Goal: Task Accomplishment & Management: Manage account settings

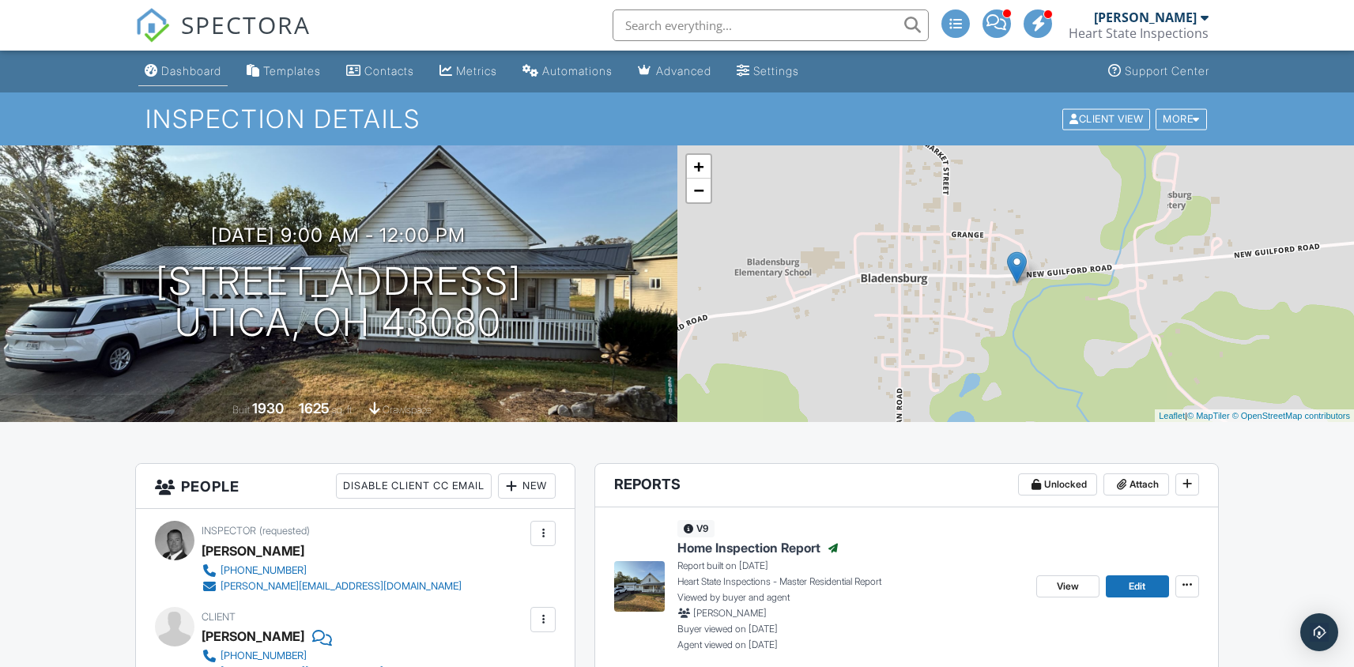
click at [194, 77] on div "Dashboard" at bounding box center [191, 70] width 60 height 13
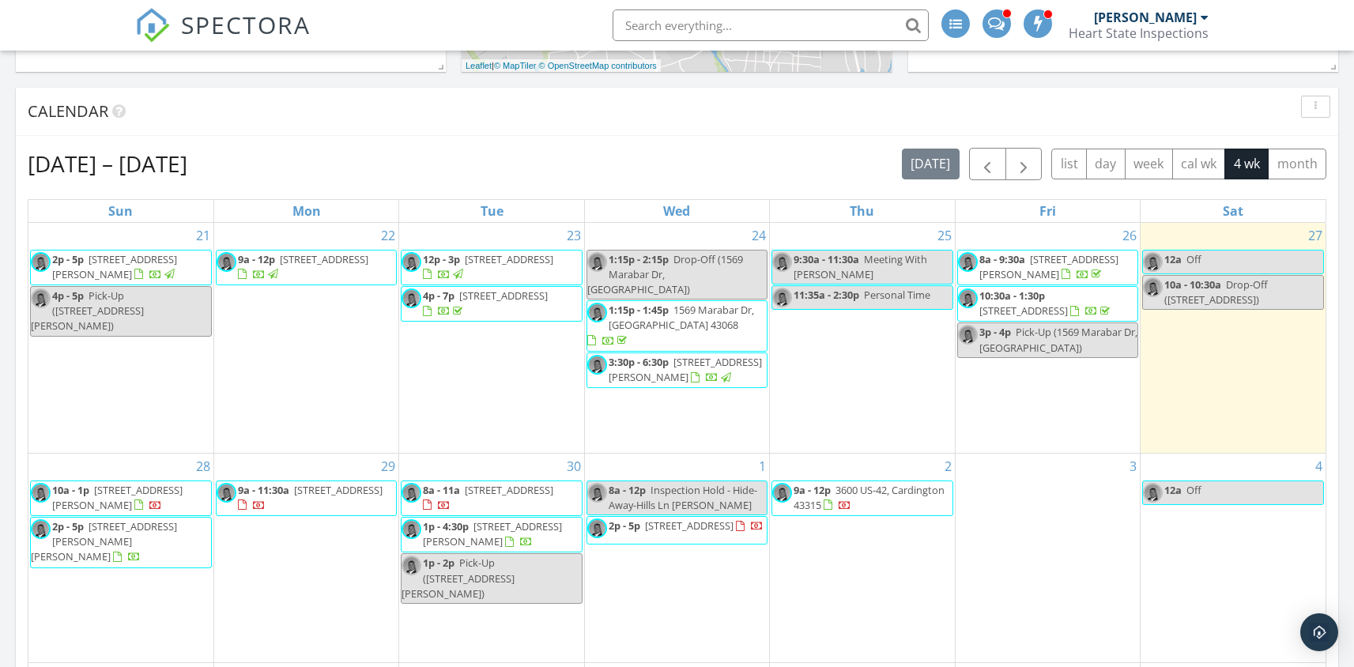
scroll to position [530, 0]
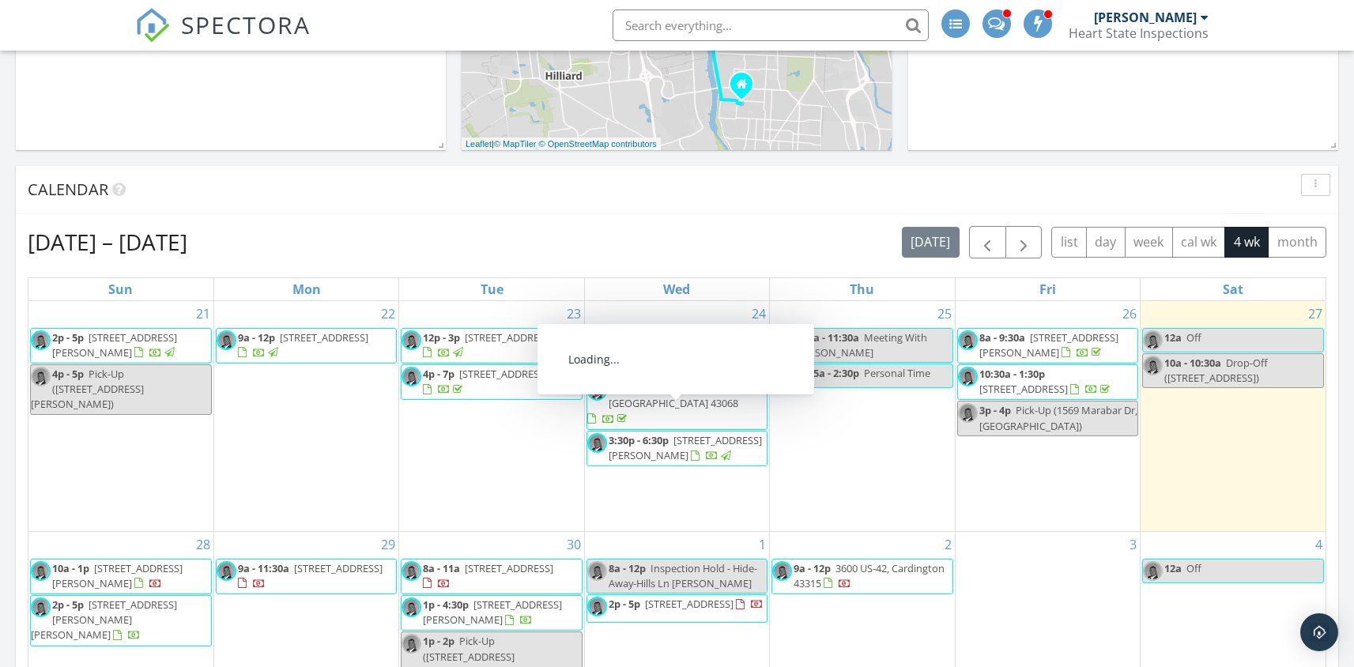
click at [674, 433] on span "12983 Portie-Flamingo Rd, Corning 43730" at bounding box center [685, 447] width 153 height 29
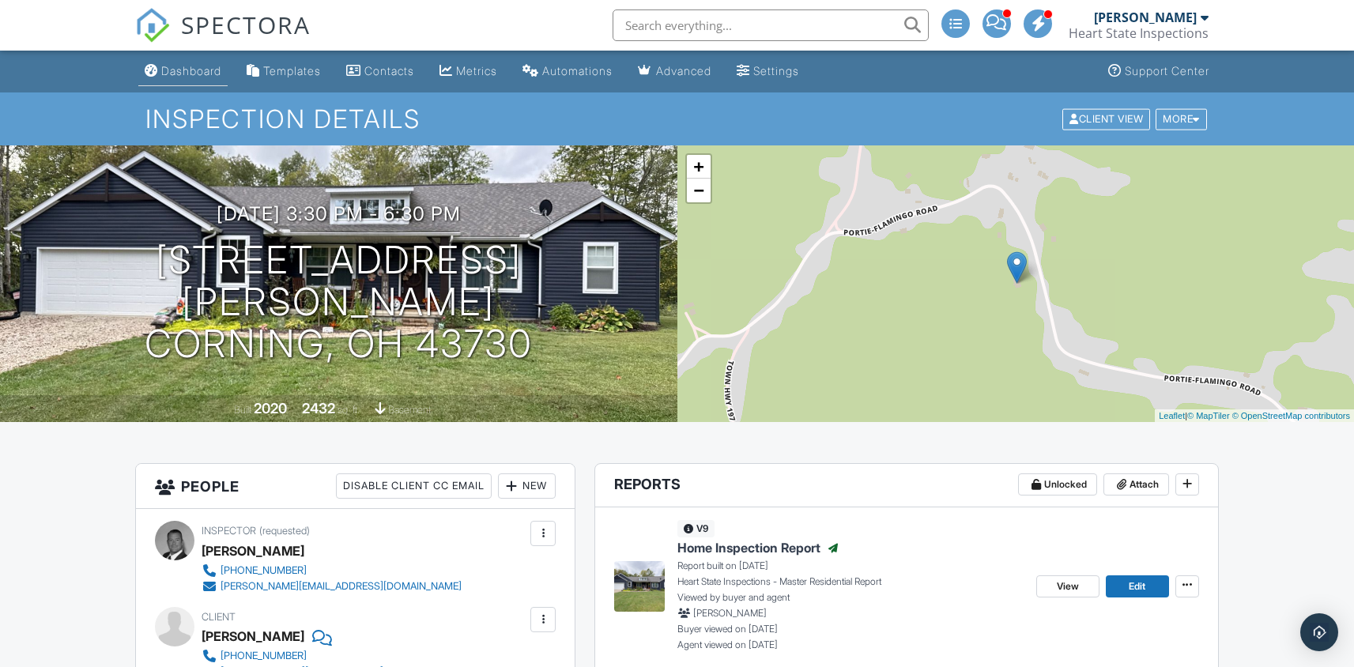
click at [189, 77] on link "Dashboard" at bounding box center [182, 71] width 89 height 29
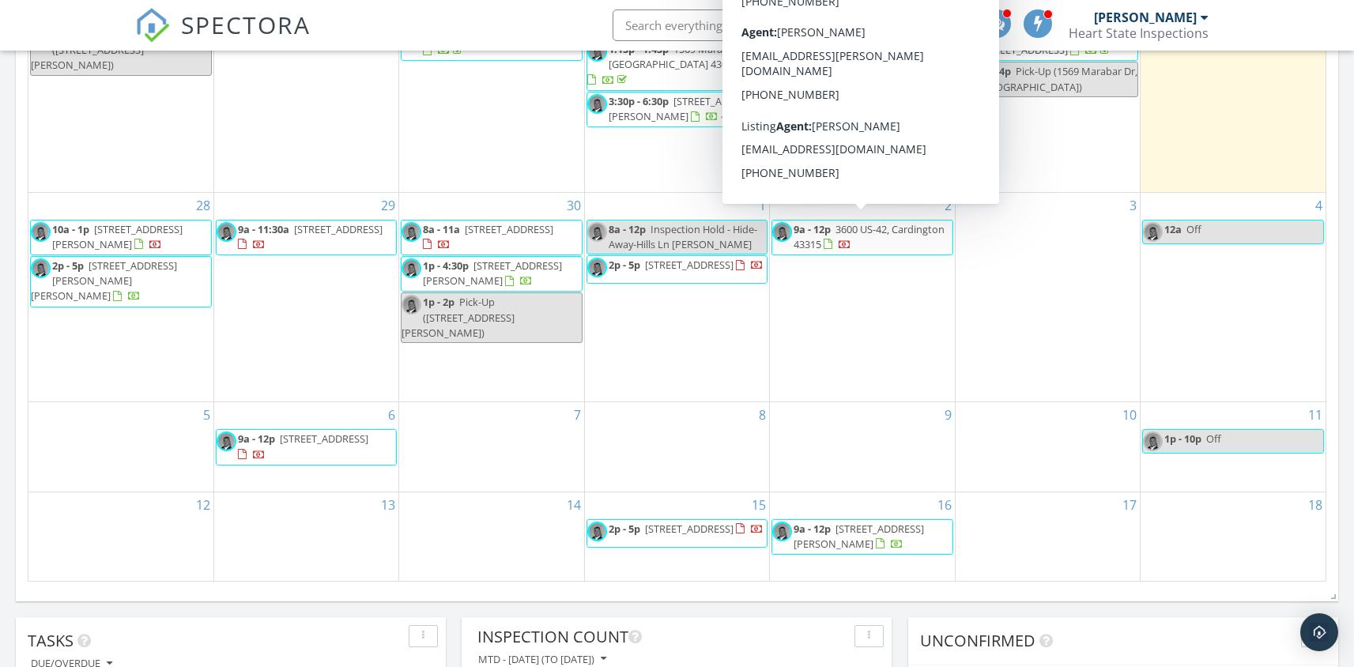
scroll to position [878, 0]
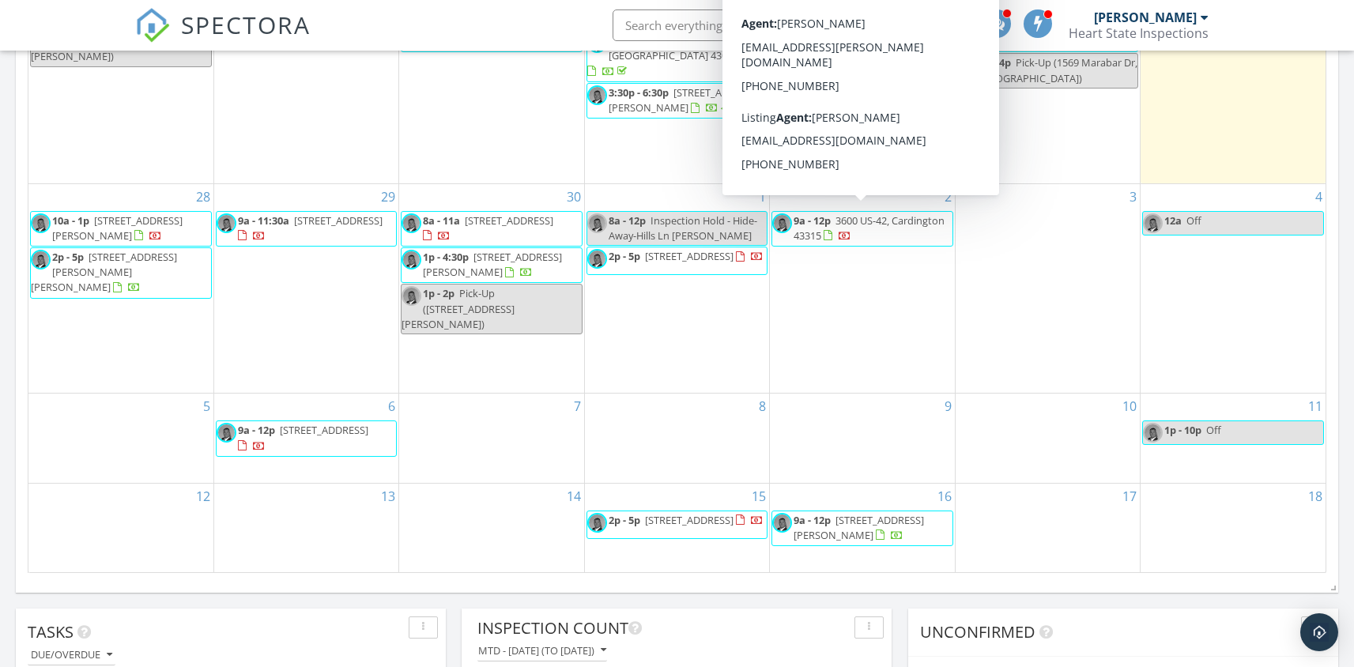
click at [890, 221] on span "3600 US-42, Cardington 43315" at bounding box center [869, 227] width 151 height 29
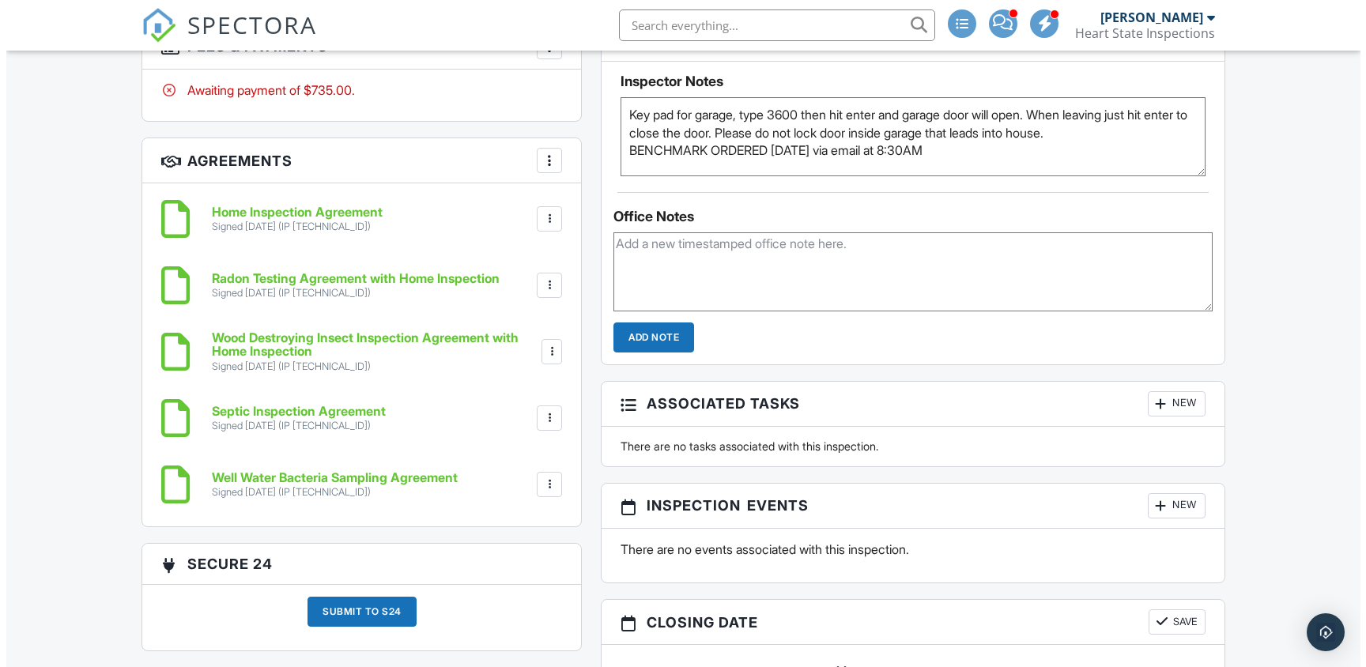
scroll to position [1091, 0]
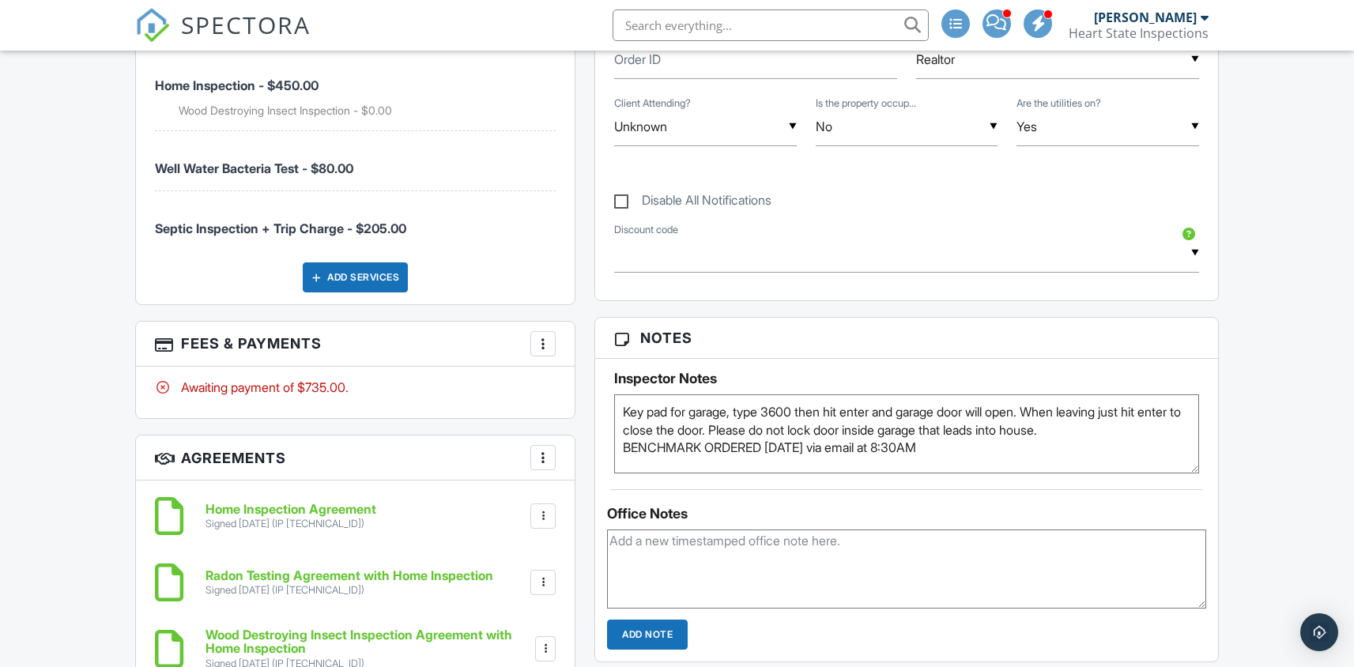
click at [349, 277] on div "Add Services" at bounding box center [355, 277] width 105 height 30
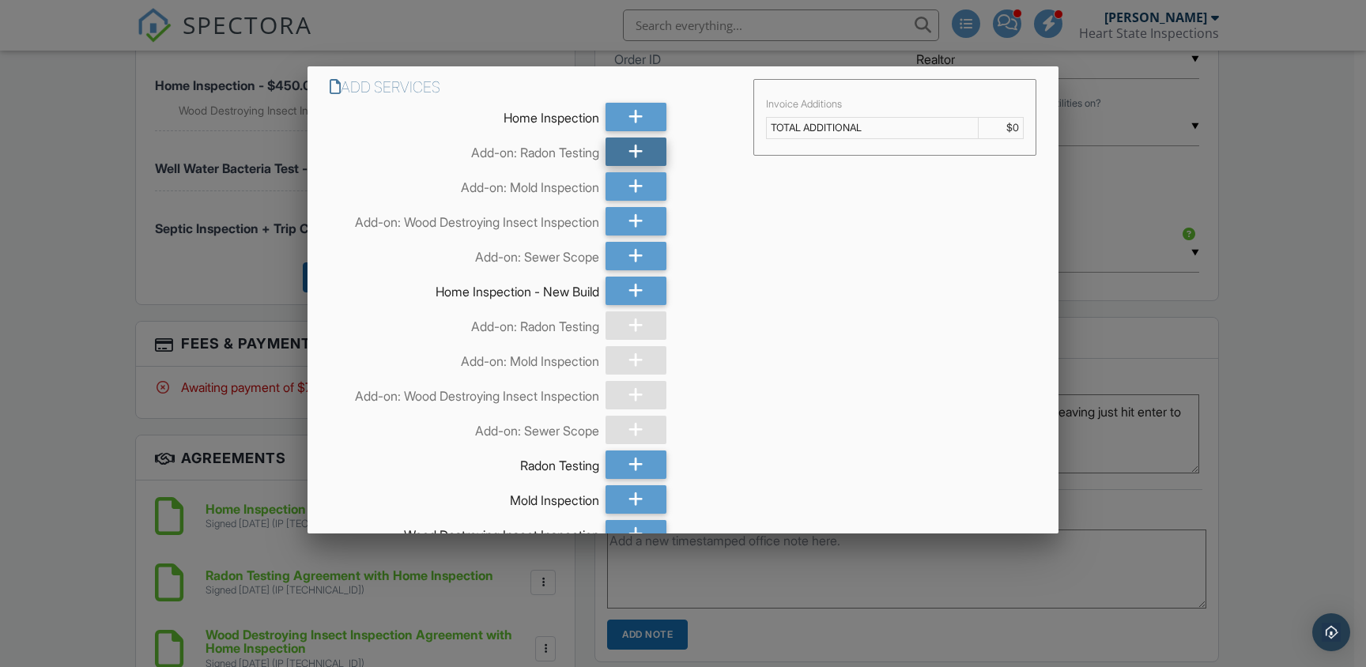
click at [632, 153] on icon at bounding box center [636, 152] width 15 height 28
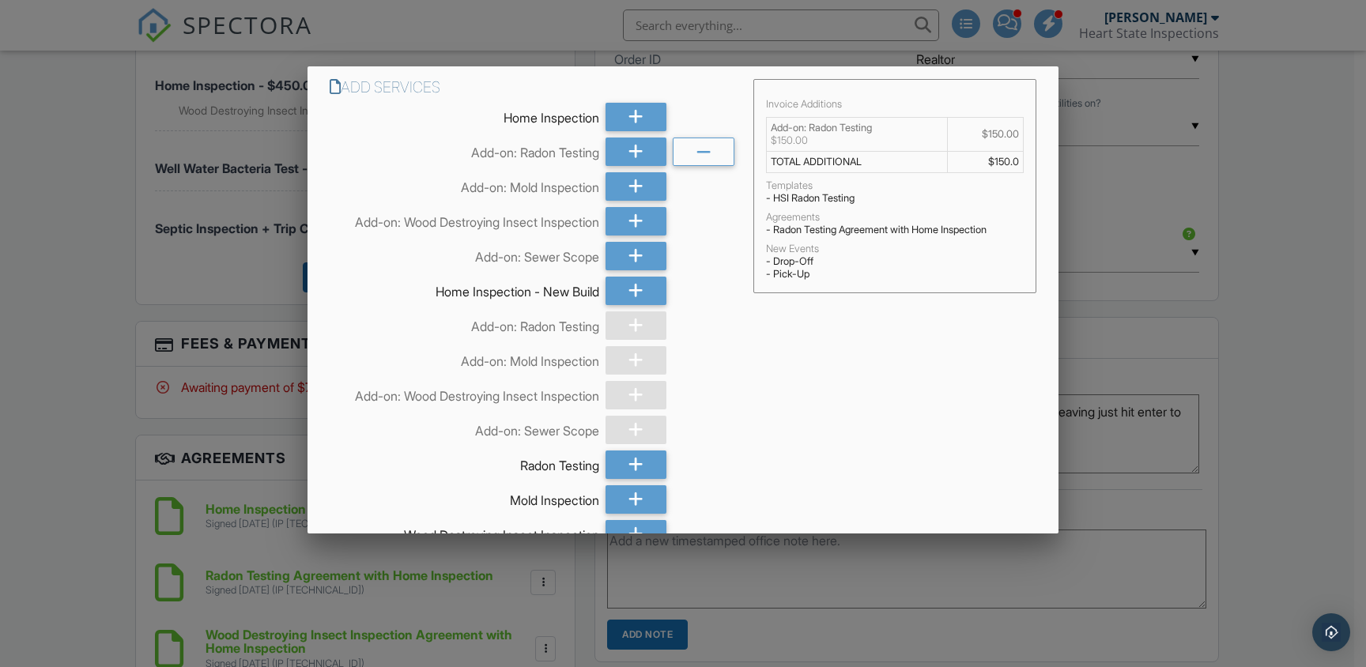
click at [848, 356] on div "Add Services Home Inspection Add-on: Radon Testing Add-on: Mold Inspection Add-…" at bounding box center [683, 678] width 751 height 1225
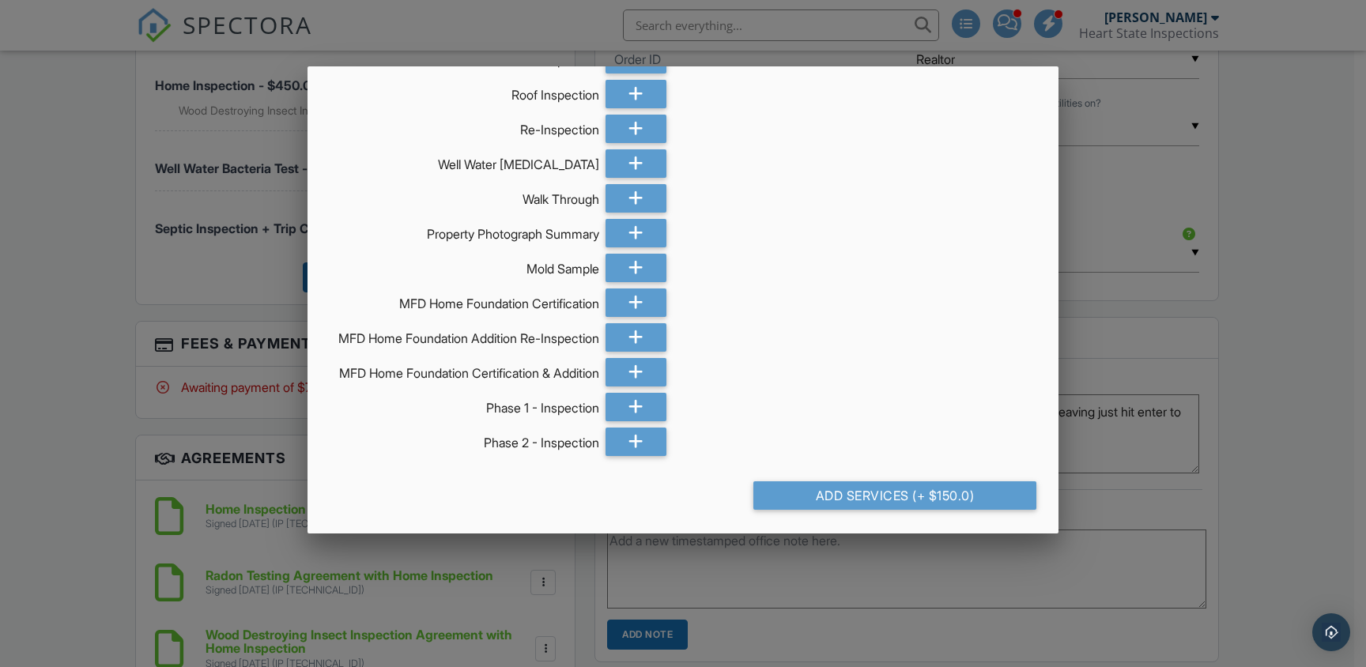
scroll to position [849, 0]
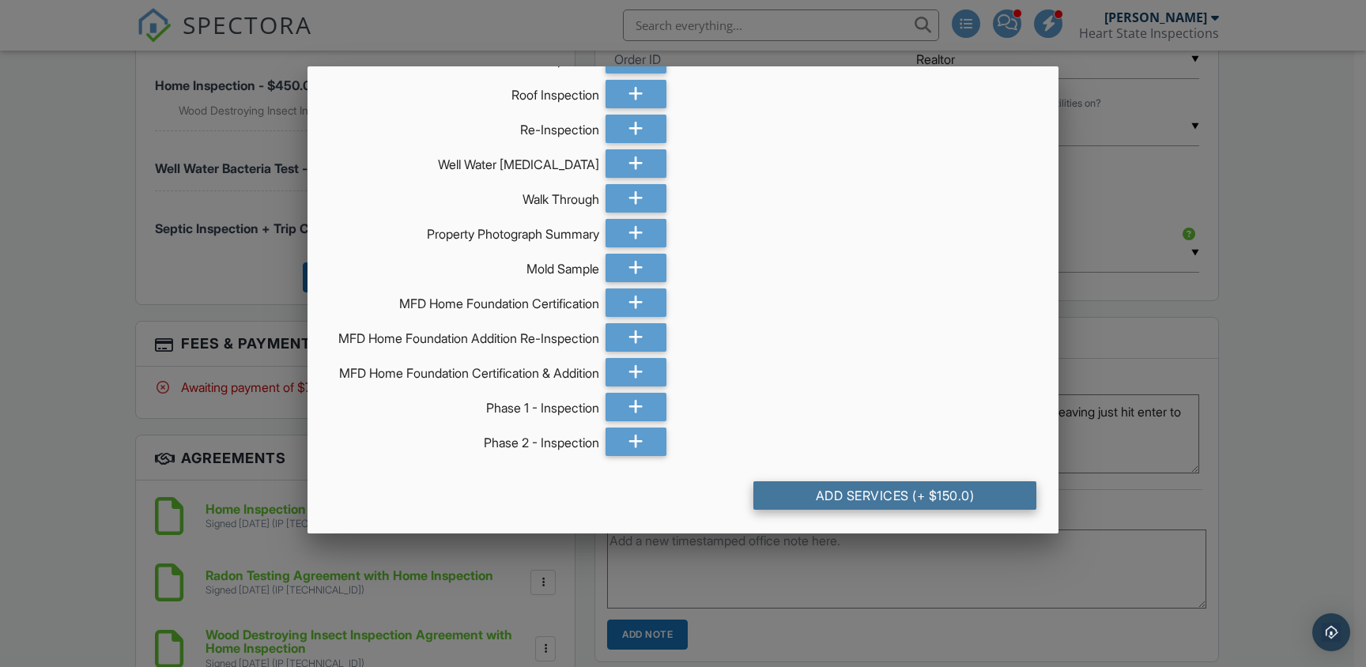
click at [861, 493] on div "Add Services (+ $150.0)" at bounding box center [895, 495] width 284 height 28
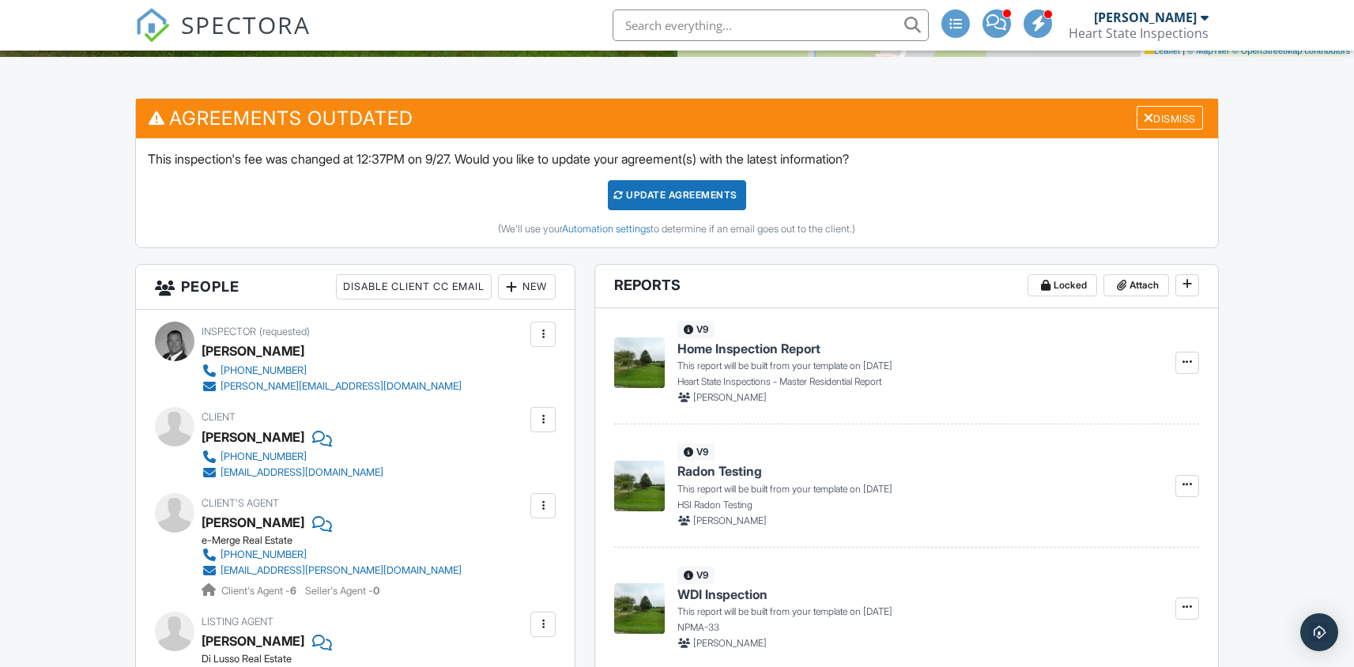
scroll to position [425, 0]
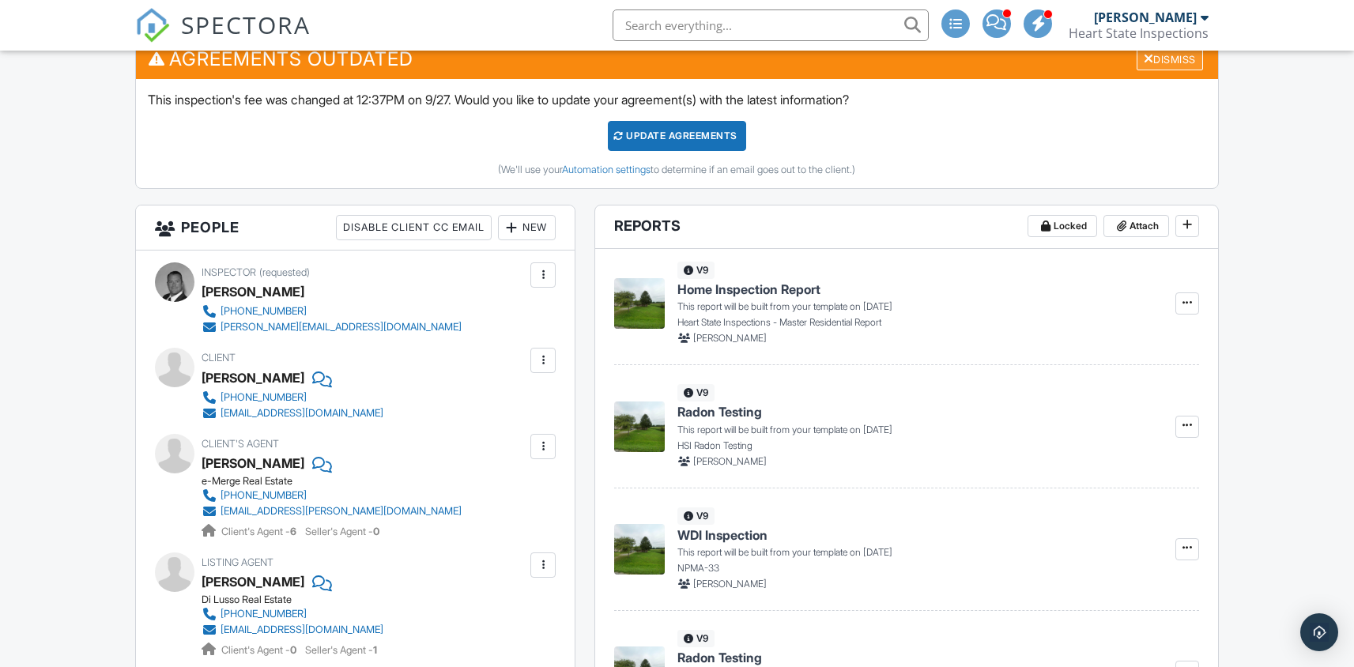
click at [1150, 62] on div "Dismiss" at bounding box center [1170, 59] width 66 height 25
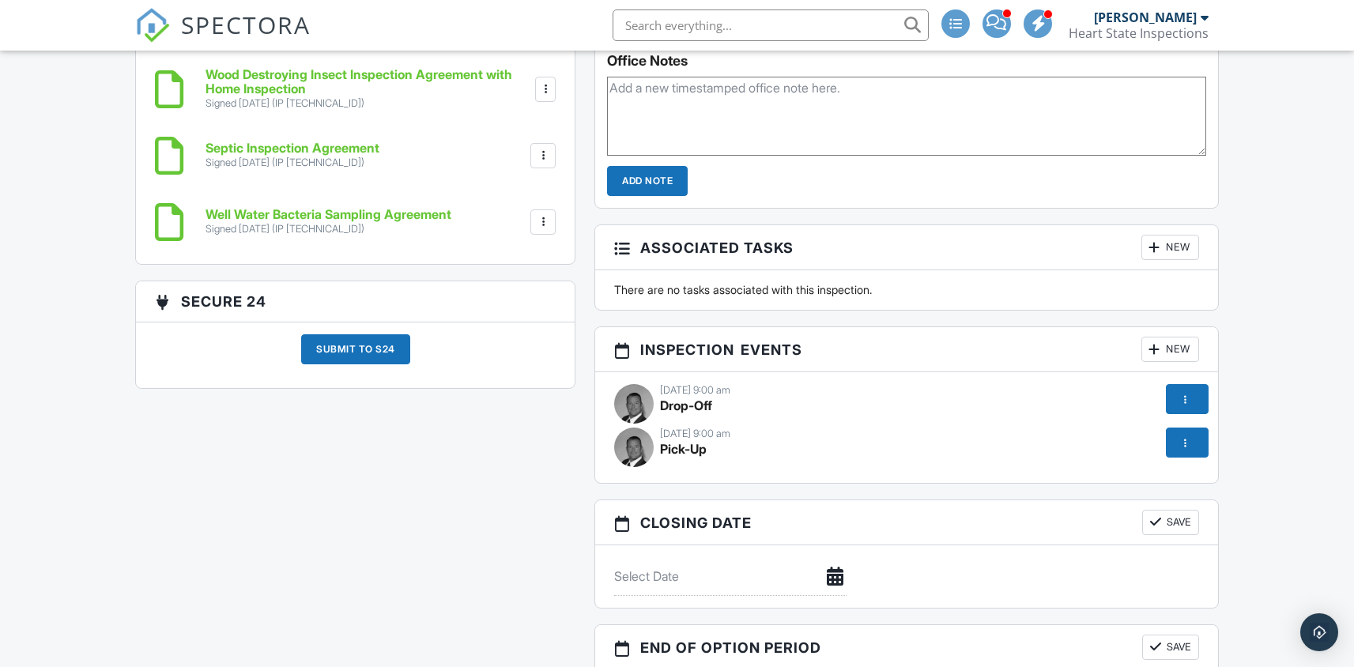
scroll to position [661, 0]
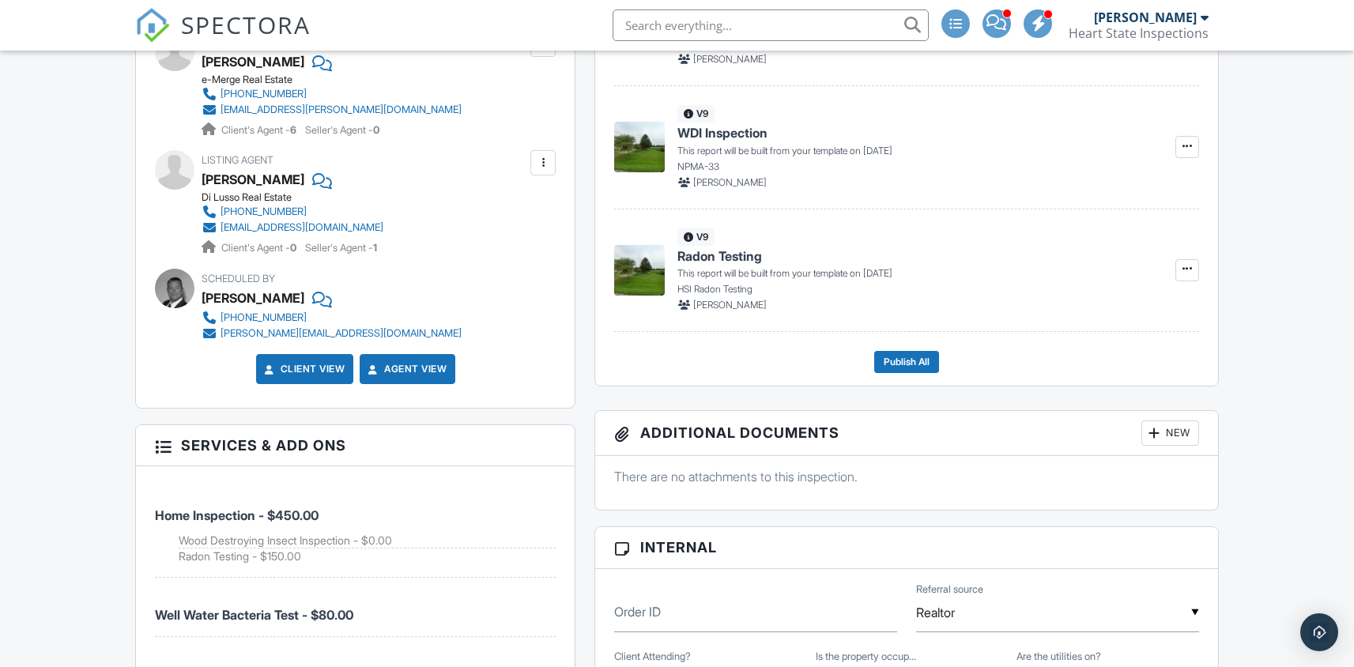
click at [232, 36] on span "SPECTORA" at bounding box center [246, 24] width 130 height 33
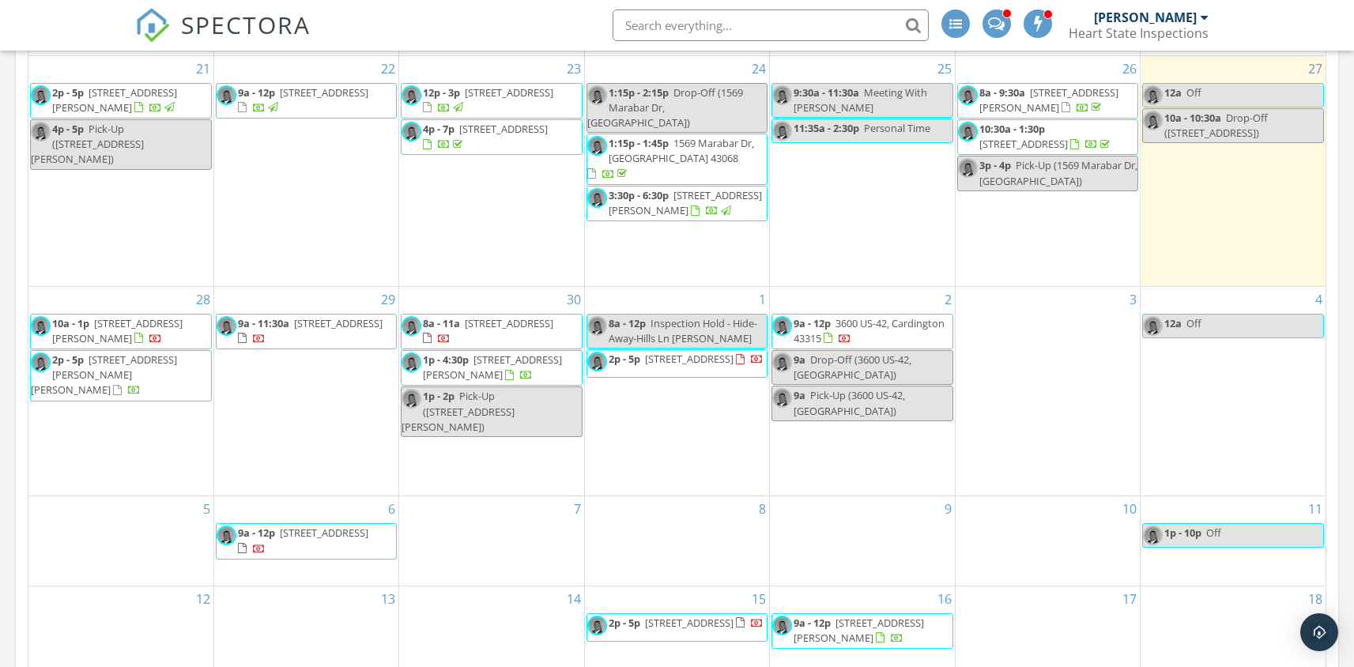
scroll to position [689, 0]
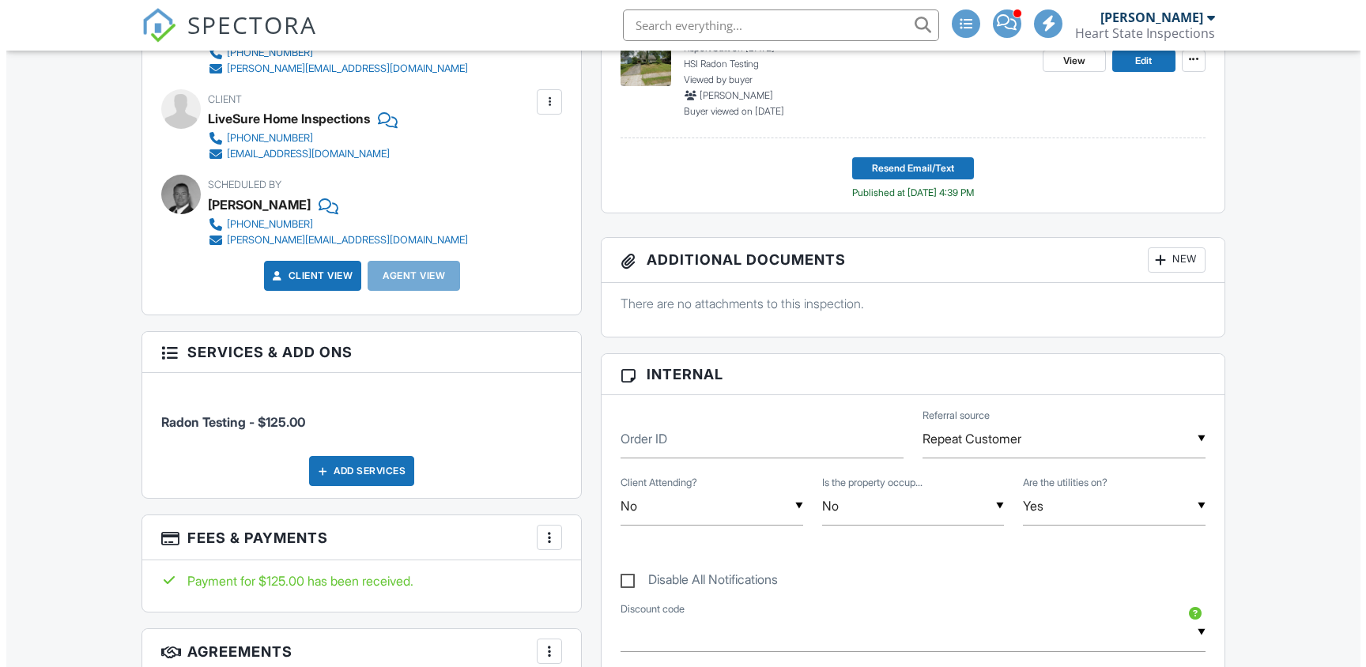
scroll to position [619, 0]
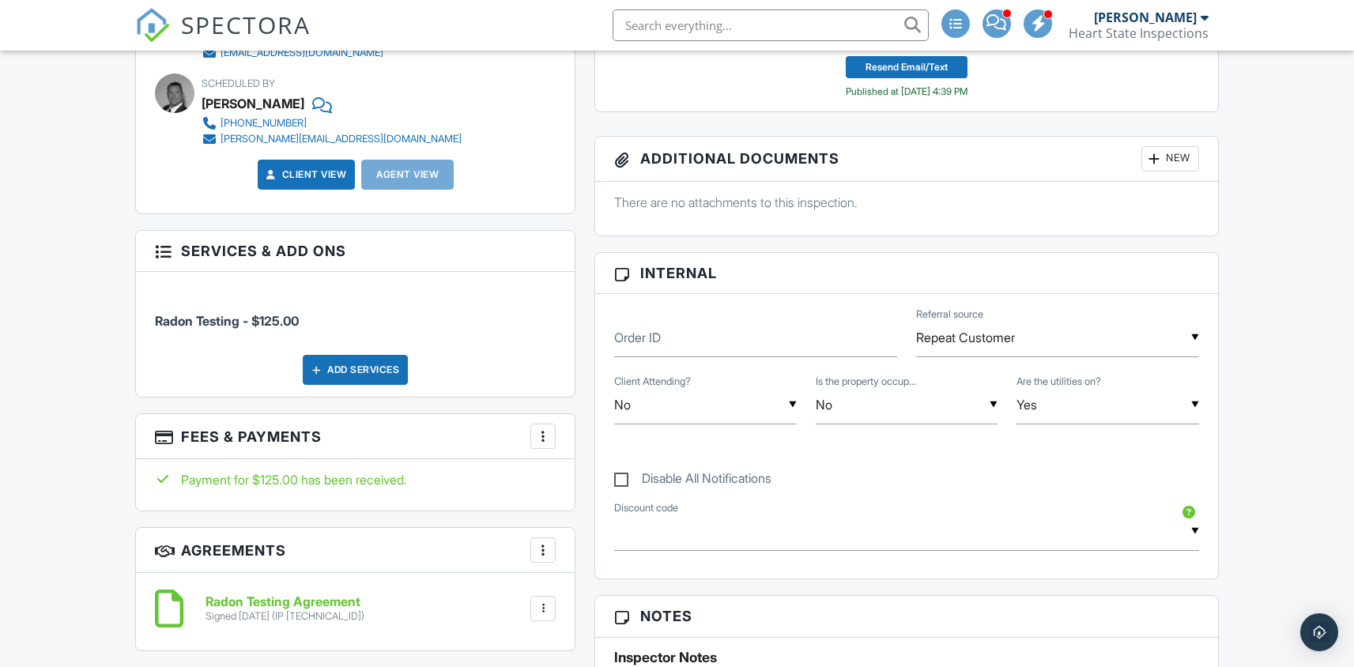
click at [1153, 157] on div at bounding box center [1155, 159] width 16 height 16
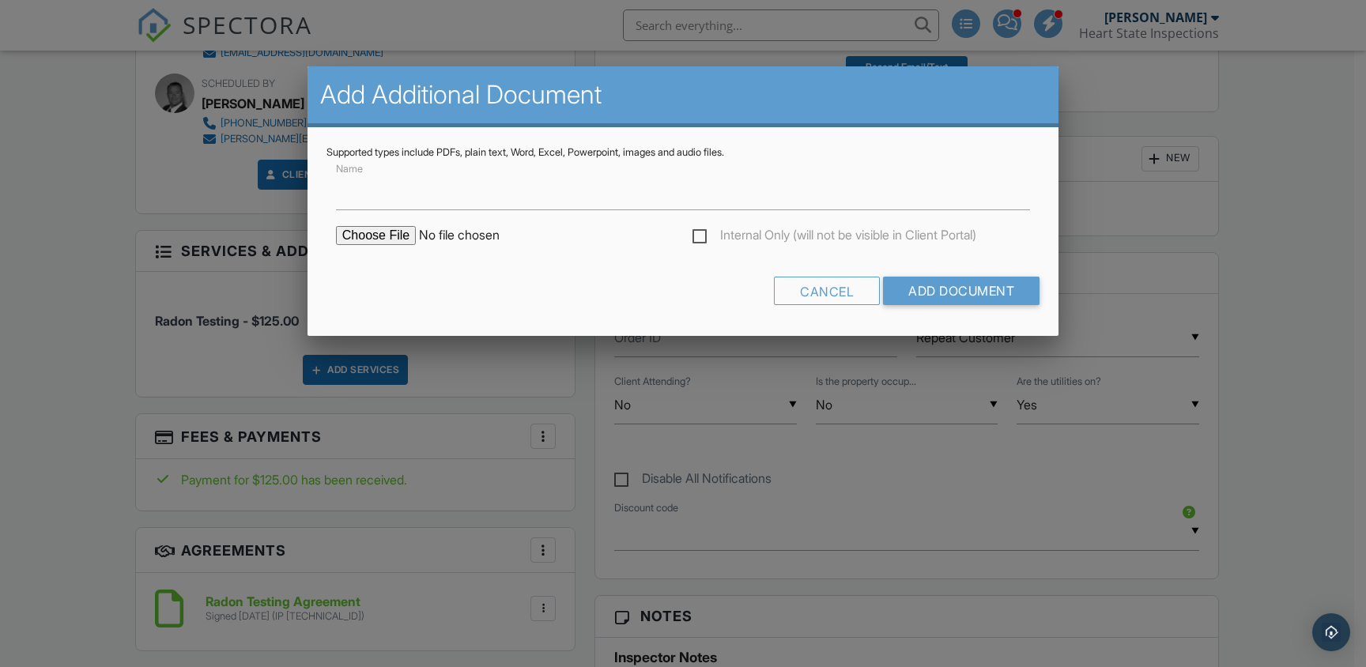
click at [401, 230] on input "file" at bounding box center [470, 235] width 269 height 19
type input "C:\fakepath\1C037A01-BA82-46A0-890C-31904C45EBBD.pdf"
click at [437, 207] on input "Name" at bounding box center [683, 191] width 694 height 39
type input "Radon Reports"
click at [957, 289] on input "Add Document" at bounding box center [961, 291] width 157 height 28
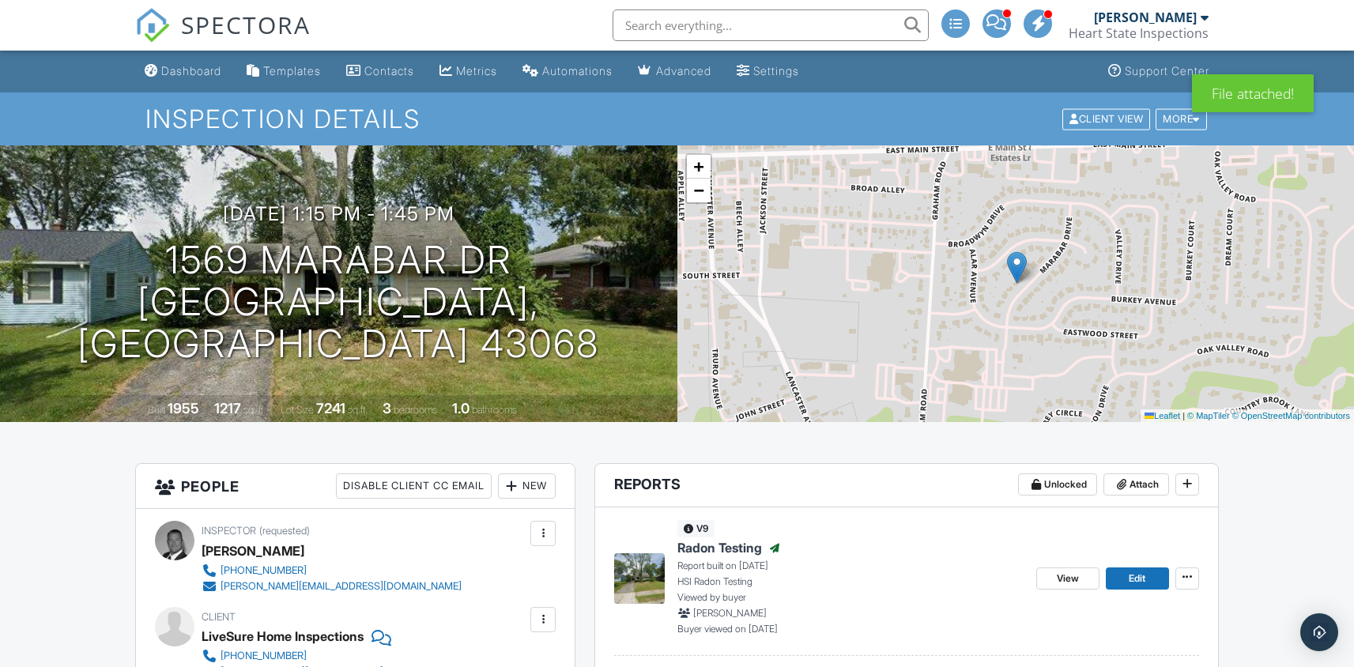
click at [251, 32] on span "SPECTORA" at bounding box center [246, 24] width 130 height 33
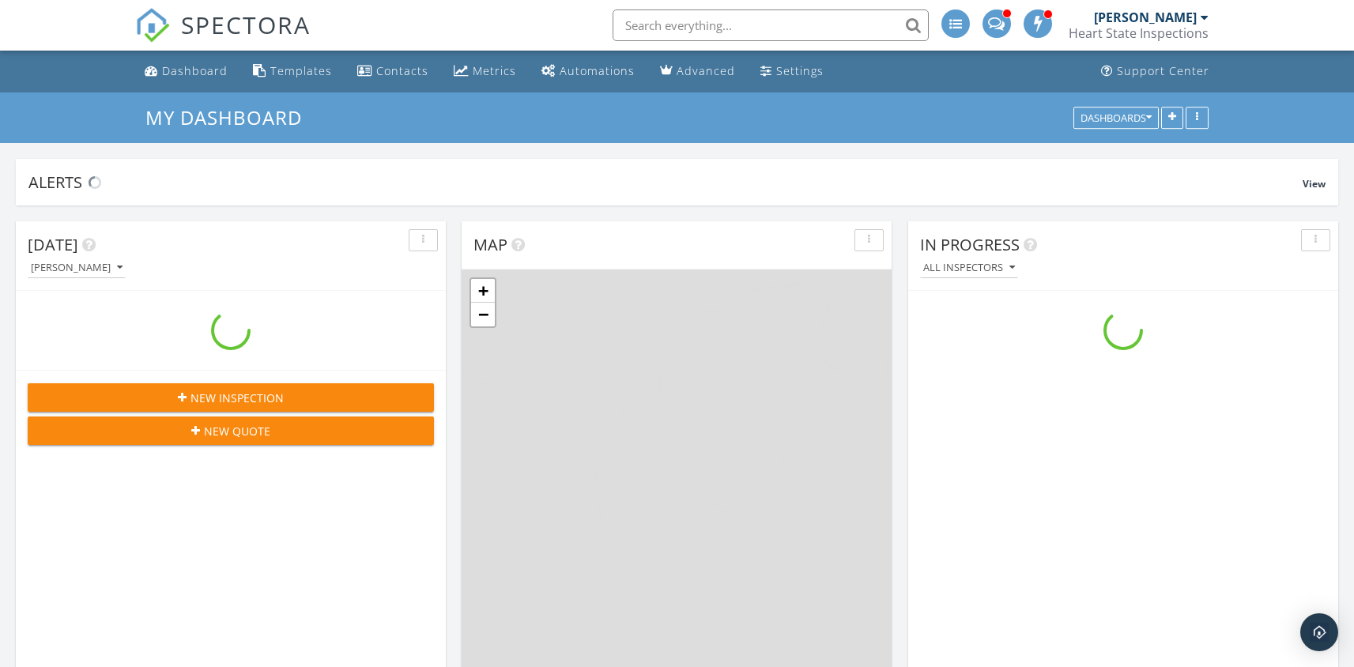
scroll to position [1622, 1379]
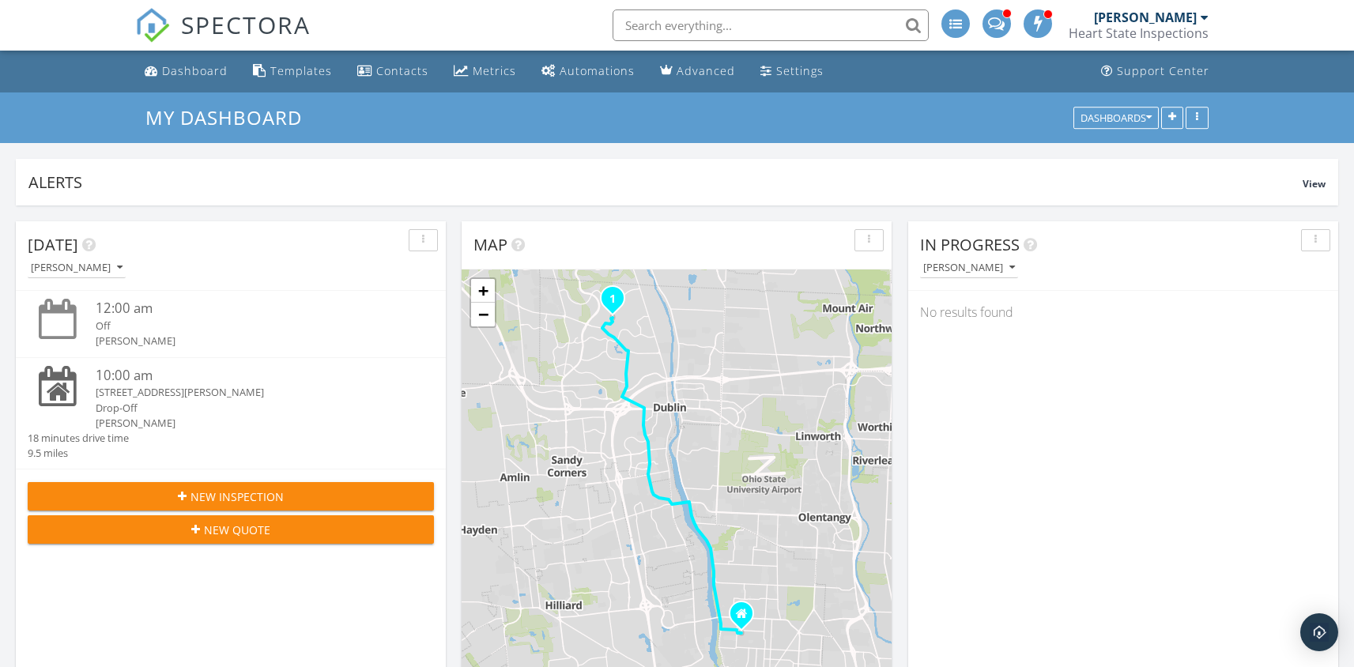
click at [662, 20] on input "text" at bounding box center [771, 25] width 316 height 32
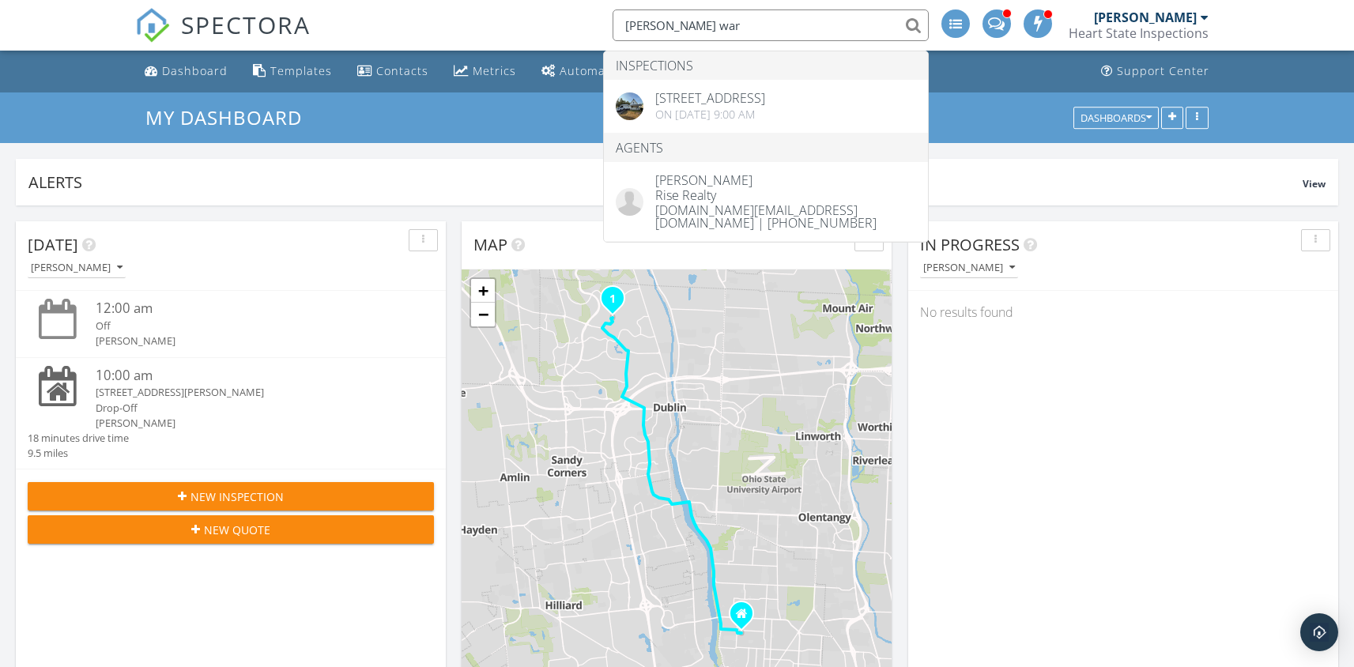
type input "[PERSON_NAME] war"
